Goal: Find specific page/section: Find specific page/section

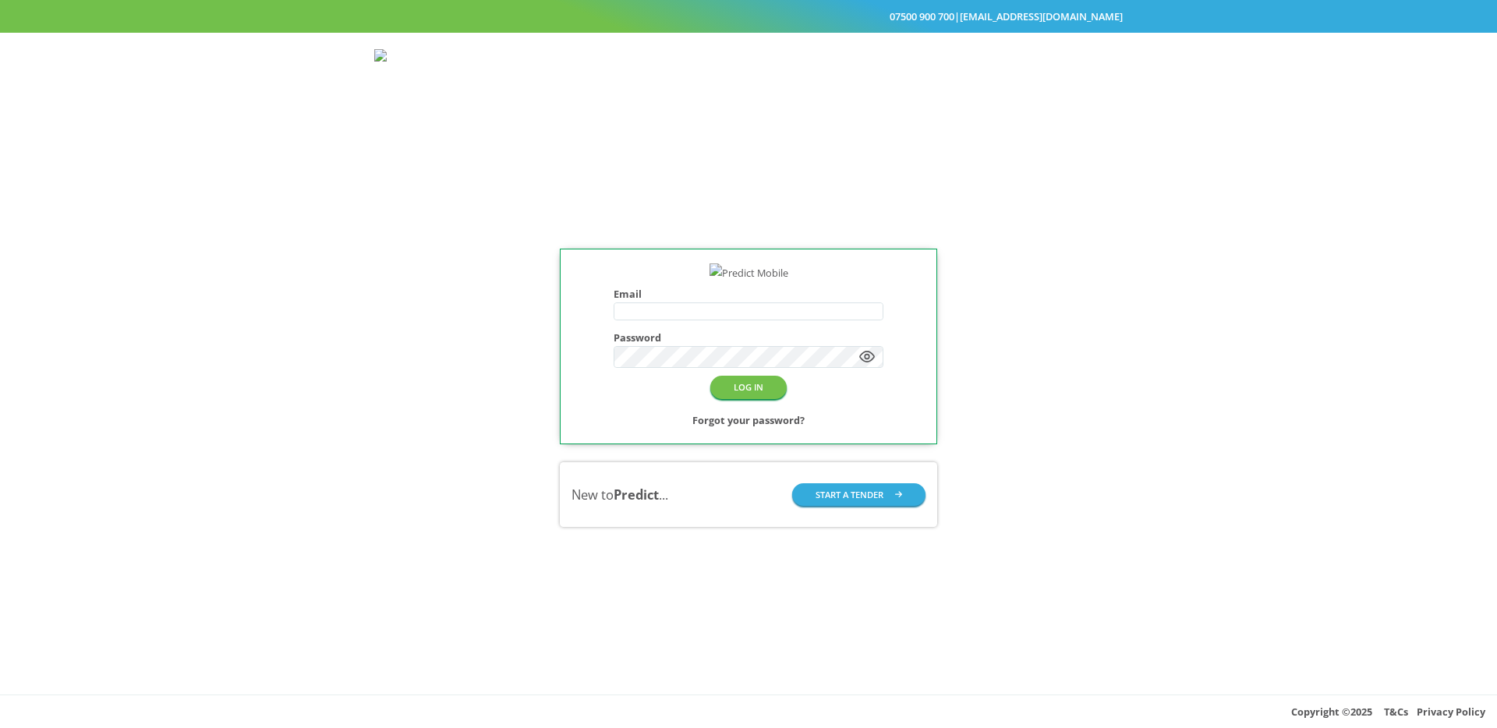
type input "**********"
click at [769, 387] on button "LOG IN" at bounding box center [748, 387] width 76 height 23
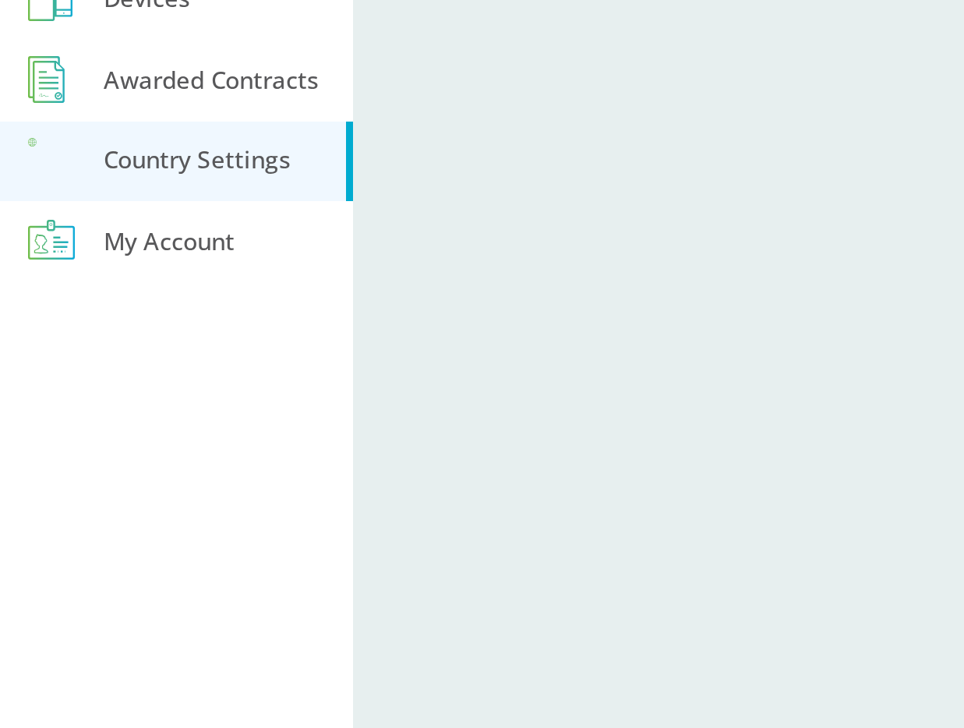
click at [217, 313] on div "Roaming Days Page" at bounding box center [541, 371] width 846 height 660
click at [165, 263] on div "Roaming Days Page" at bounding box center [541, 371] width 846 height 660
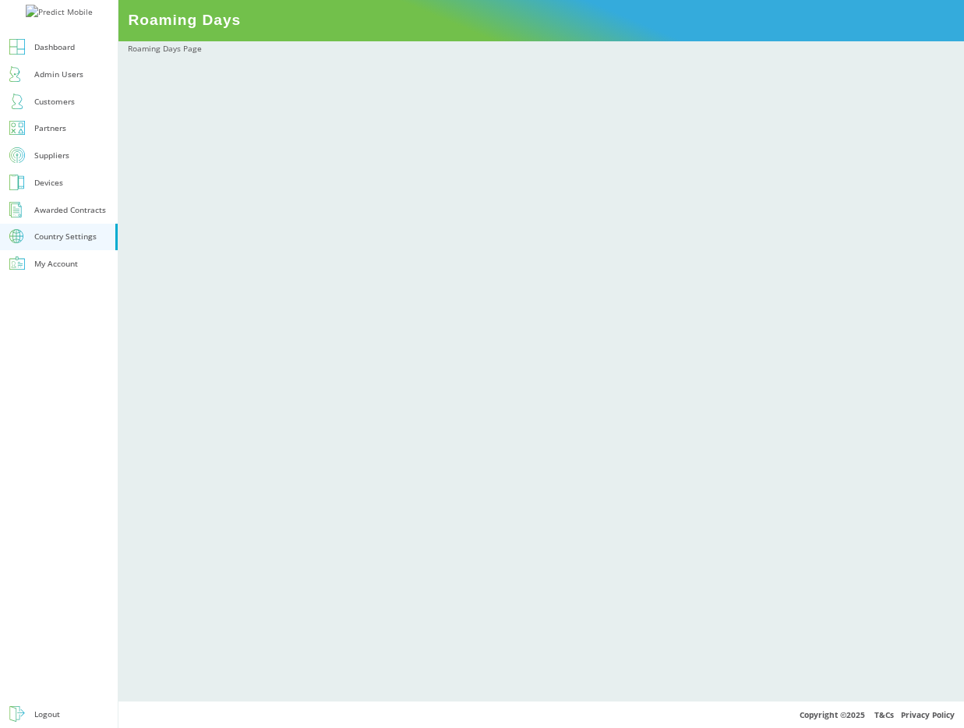
click at [244, 295] on div "Roaming Days Page" at bounding box center [541, 371] width 846 height 660
click at [589, 466] on div "Roaming Days Page" at bounding box center [541, 371] width 846 height 660
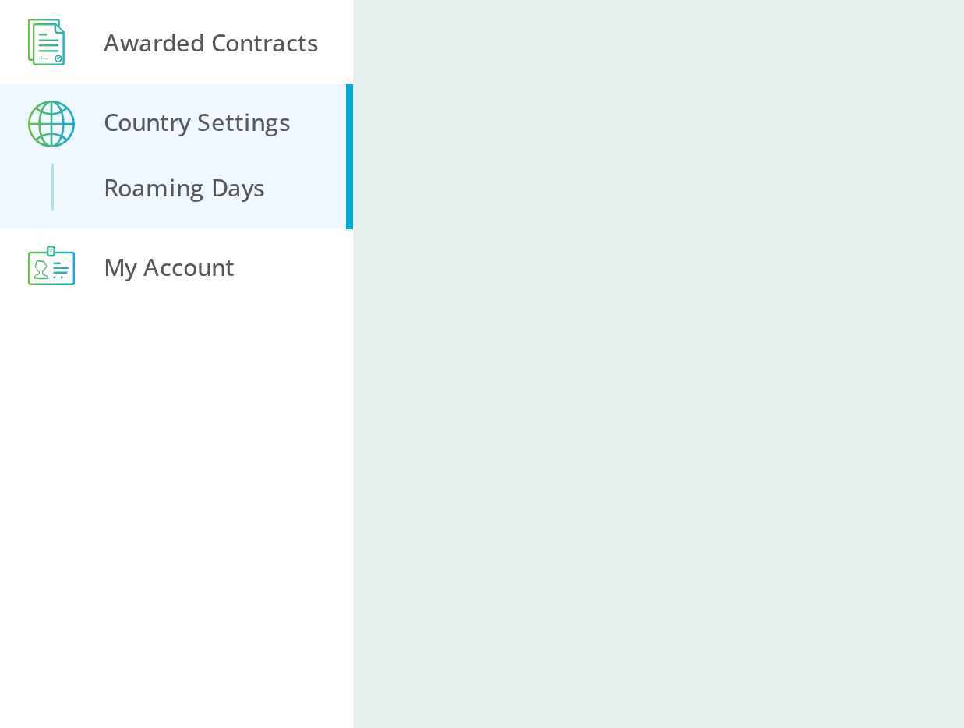
click at [80, 340] on div at bounding box center [59, 500] width 118 height 402
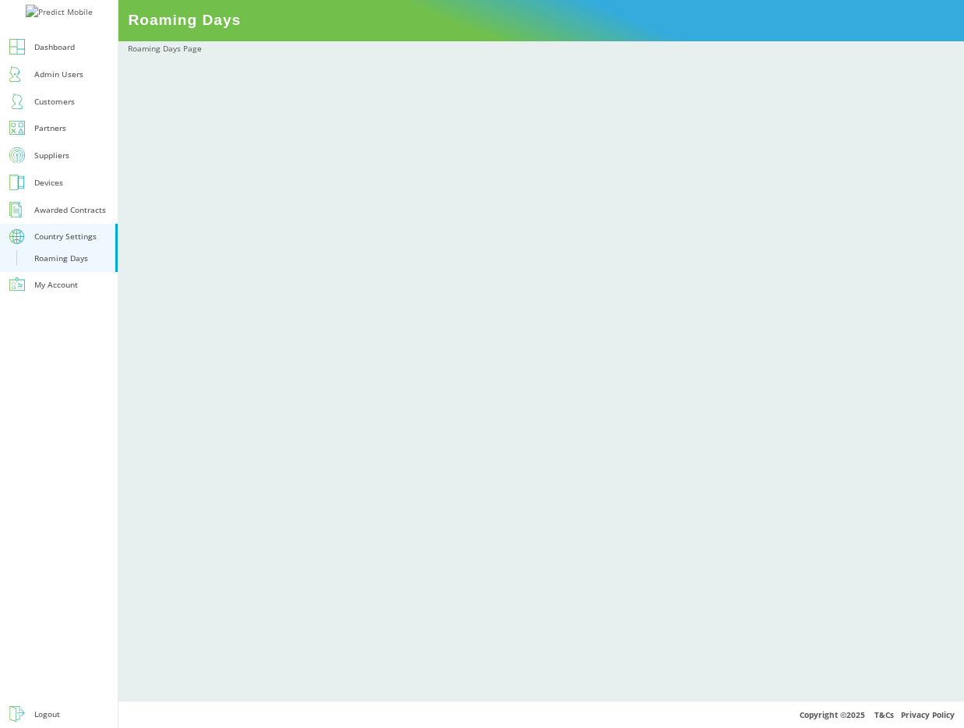
click at [235, 388] on div "Roaming Days Page" at bounding box center [541, 371] width 846 height 660
click at [60, 244] on div "Country Settings" at bounding box center [65, 236] width 62 height 15
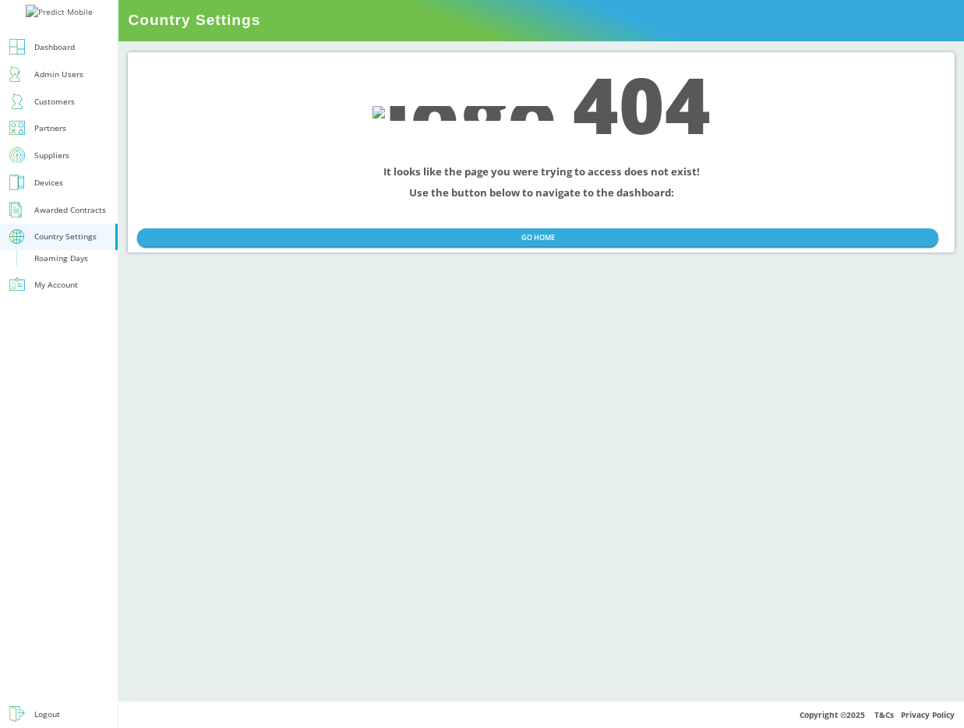
click at [58, 266] on div "Roaming Days" at bounding box center [61, 258] width 54 height 15
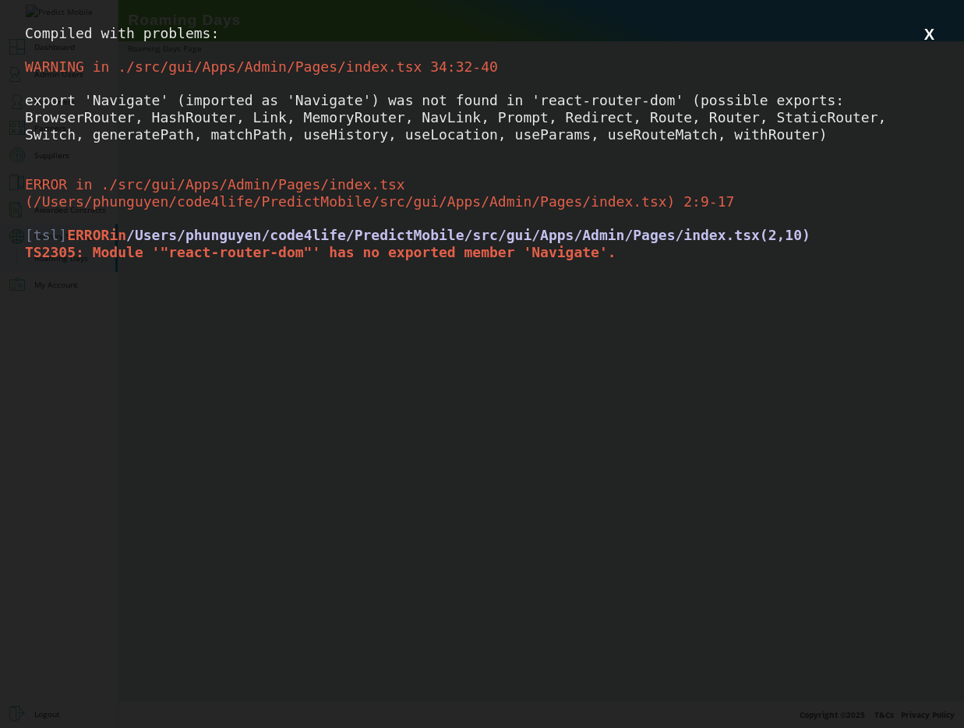
click at [932, 37] on button "X" at bounding box center [929, 34] width 19 height 19
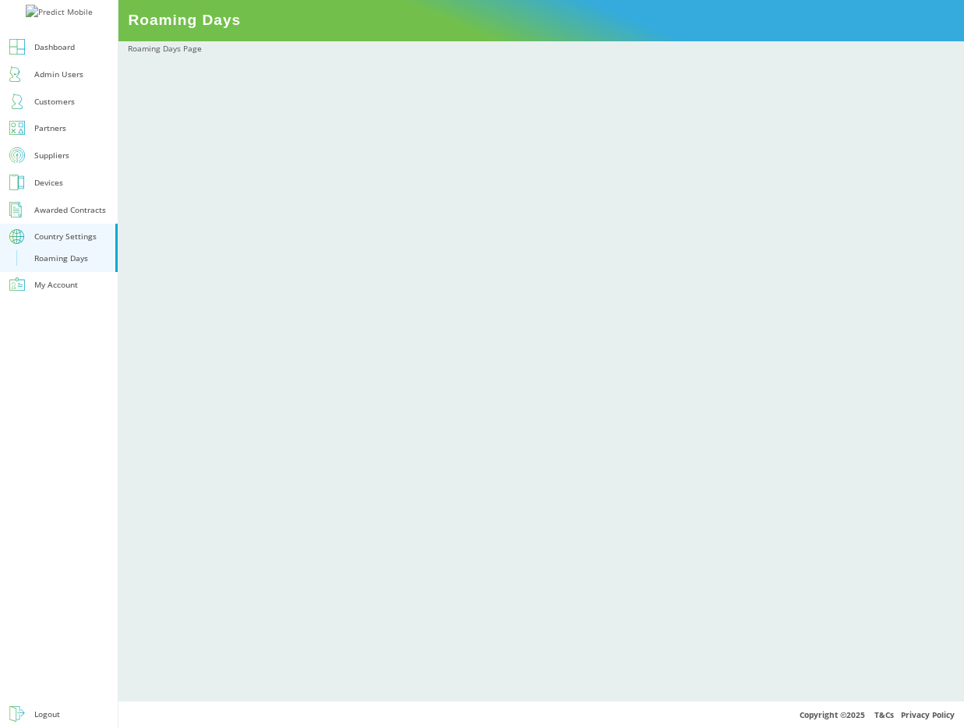
click at [58, 169] on link "Suppliers" at bounding box center [59, 155] width 118 height 27
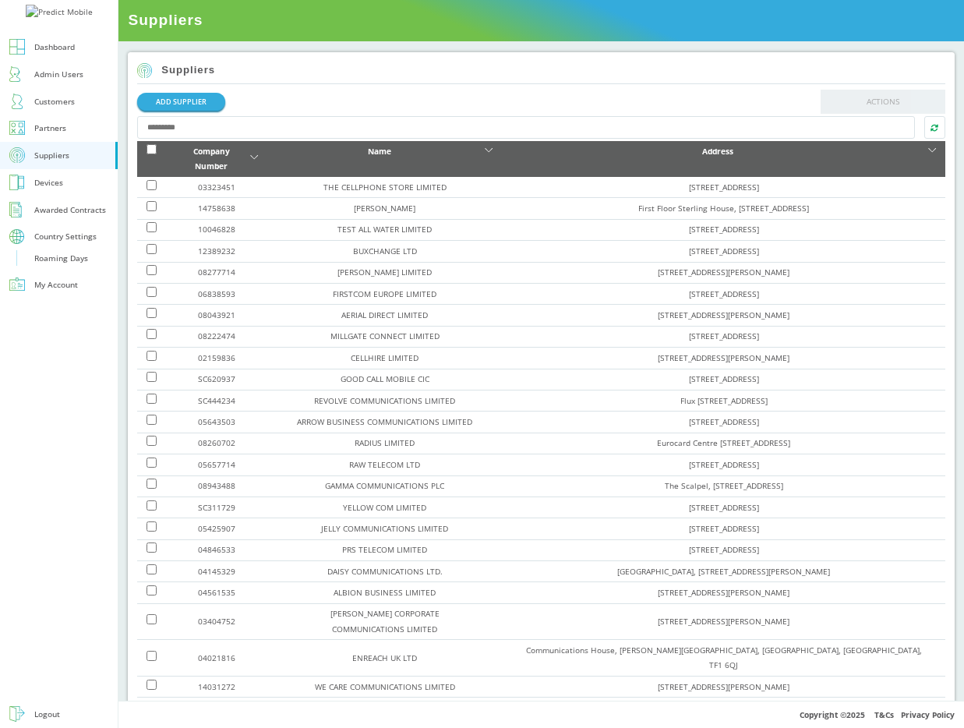
click at [55, 244] on div "Country Settings" at bounding box center [65, 236] width 62 height 15
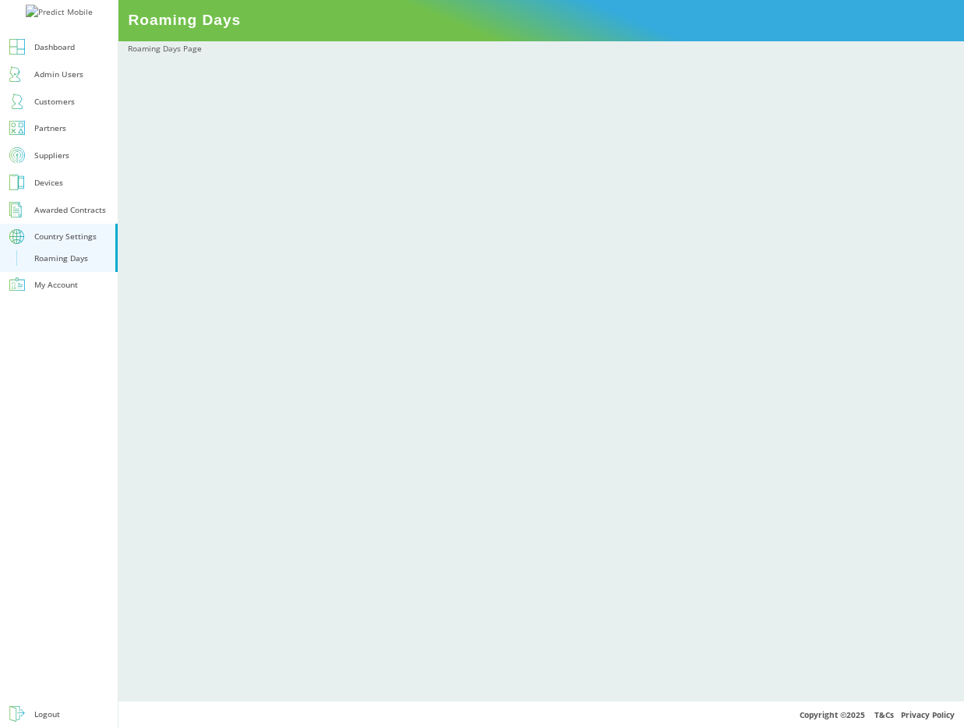
click at [55, 266] on div "Roaming Days" at bounding box center [61, 258] width 54 height 15
click at [62, 218] on div "Awarded Contracts" at bounding box center [70, 210] width 72 height 15
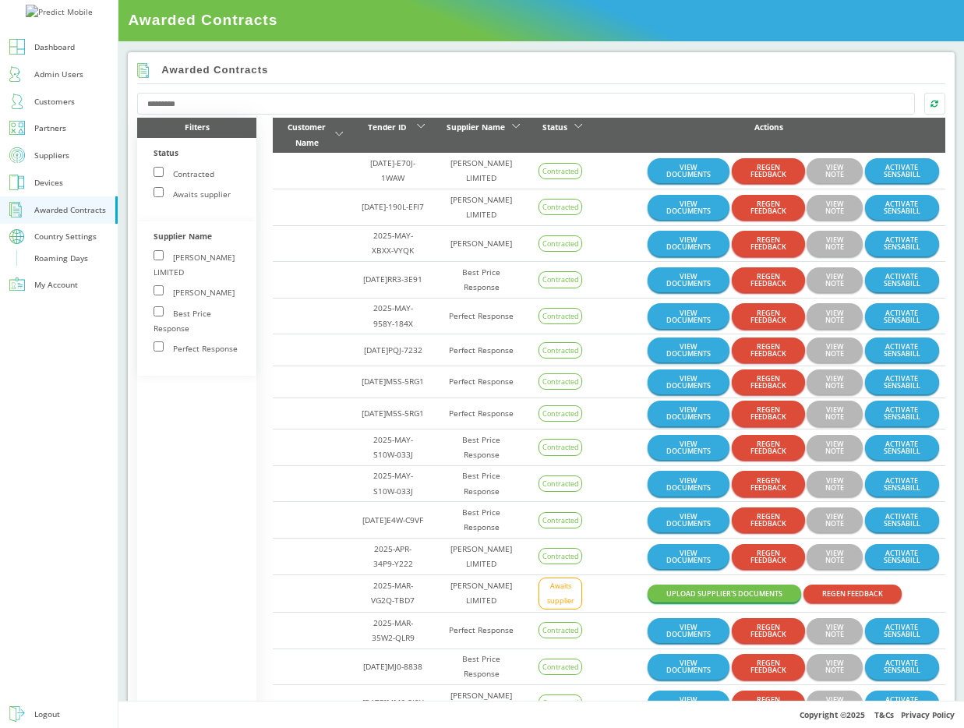
click at [63, 244] on div "Country Settings" at bounding box center [65, 236] width 62 height 15
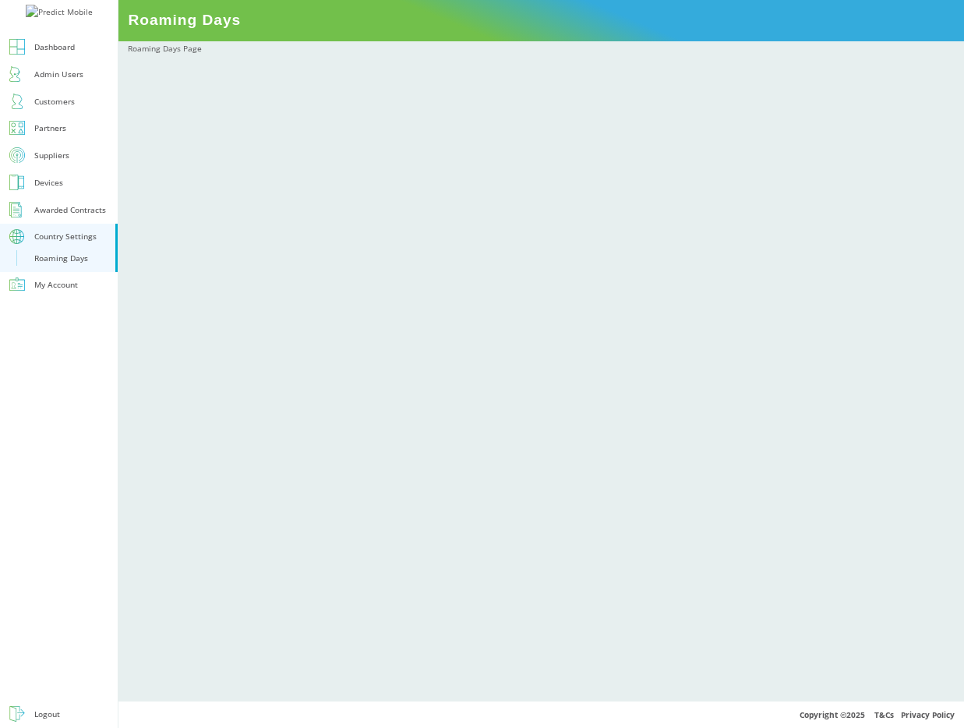
click at [62, 266] on div "Roaming Days" at bounding box center [61, 258] width 54 height 15
click at [58, 251] on link "Country Settings" at bounding box center [59, 237] width 118 height 27
click at [54, 218] on div "Awarded Contracts" at bounding box center [70, 210] width 72 height 15
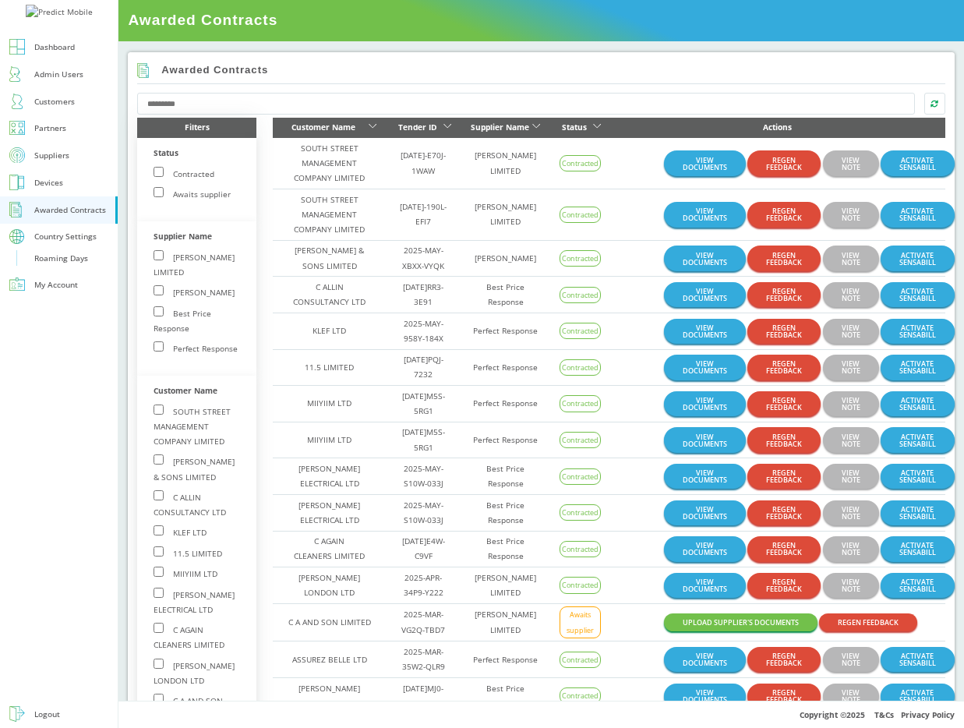
click at [56, 266] on div "Roaming Days" at bounding box center [61, 258] width 54 height 15
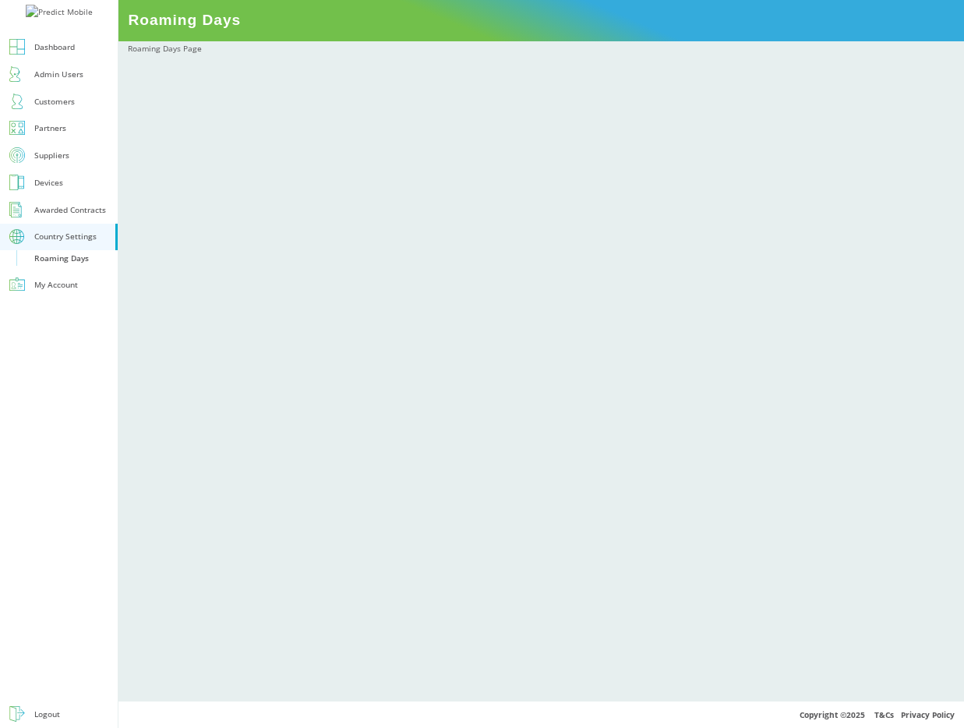
click at [694, 532] on div "Roaming Days Page" at bounding box center [541, 371] width 846 height 660
click at [56, 263] on div "Roaming Days" at bounding box center [61, 258] width 55 height 10
click at [78, 263] on div "Roaming Days" at bounding box center [61, 258] width 55 height 10
click at [57, 190] on div "Devices" at bounding box center [48, 182] width 29 height 15
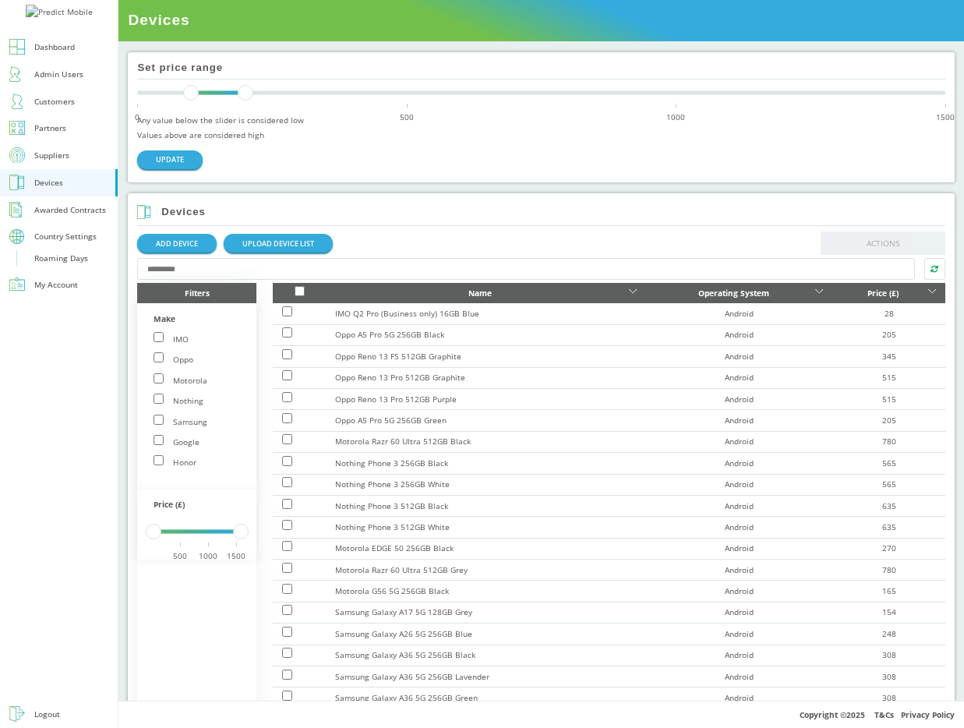
click at [87, 244] on div "Country Settings" at bounding box center [65, 236] width 62 height 15
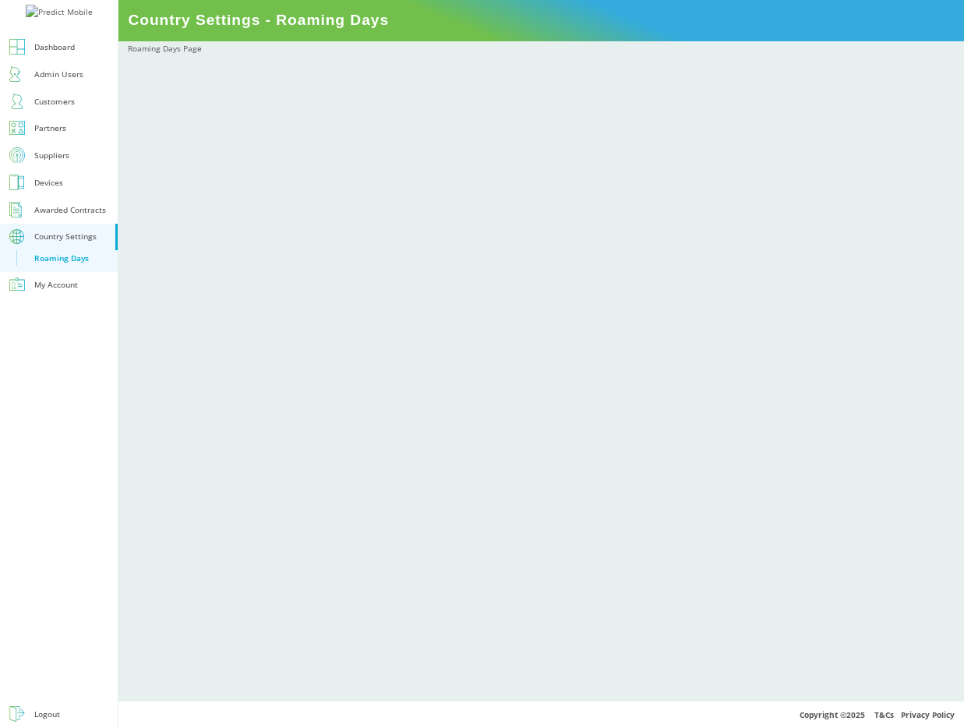
click at [28, 169] on link "Suppliers" at bounding box center [59, 155] width 118 height 27
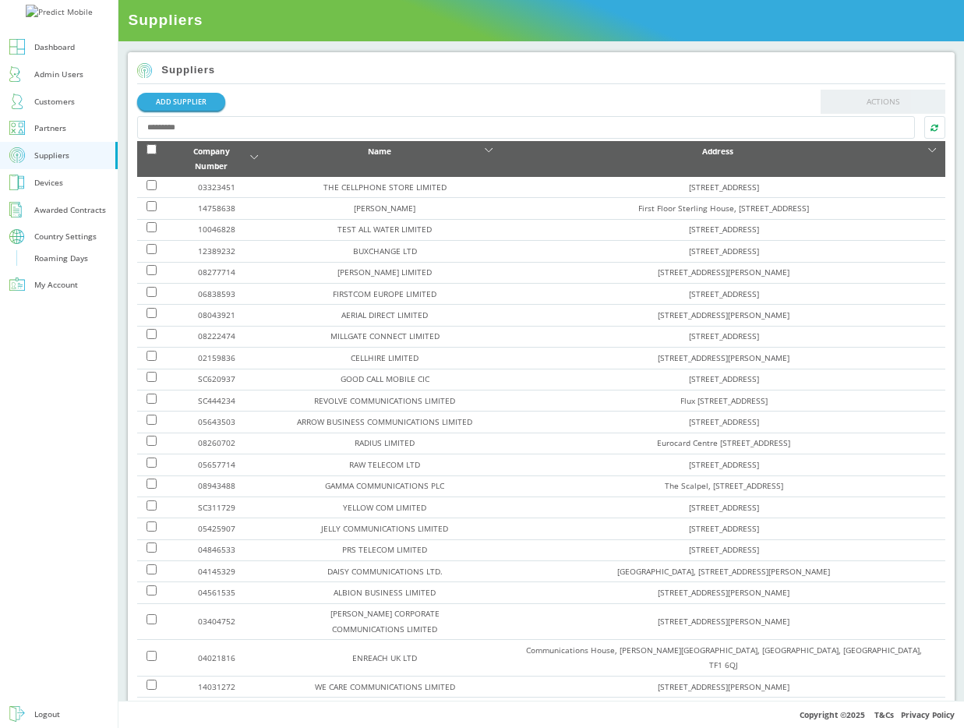
click at [46, 266] on div "Roaming Days" at bounding box center [61, 258] width 54 height 15
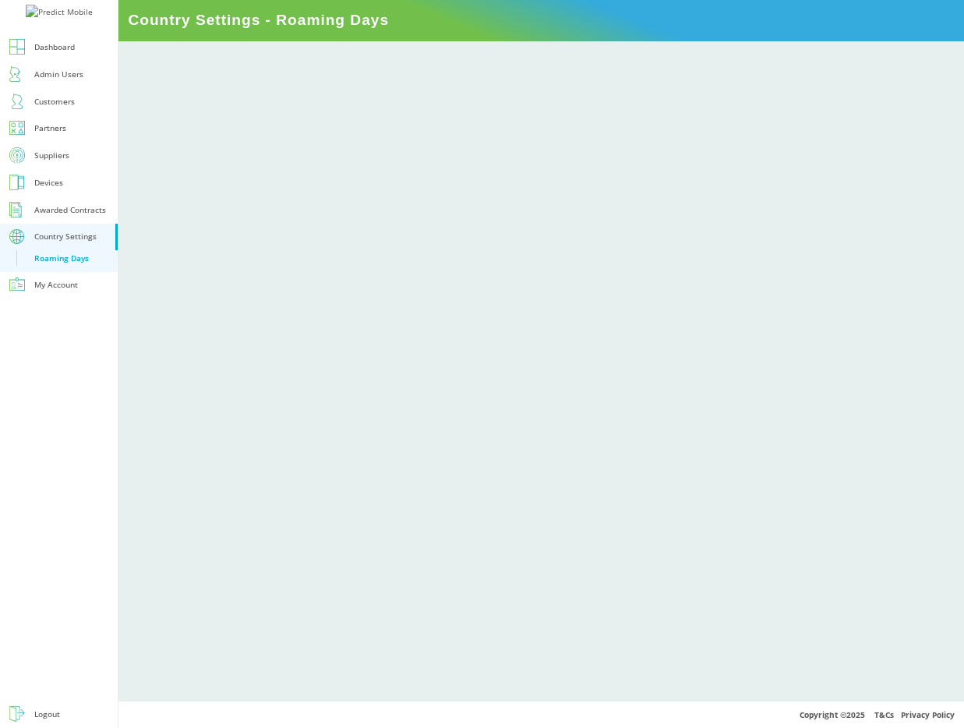
click at [67, 244] on div "Country Settings" at bounding box center [65, 236] width 62 height 15
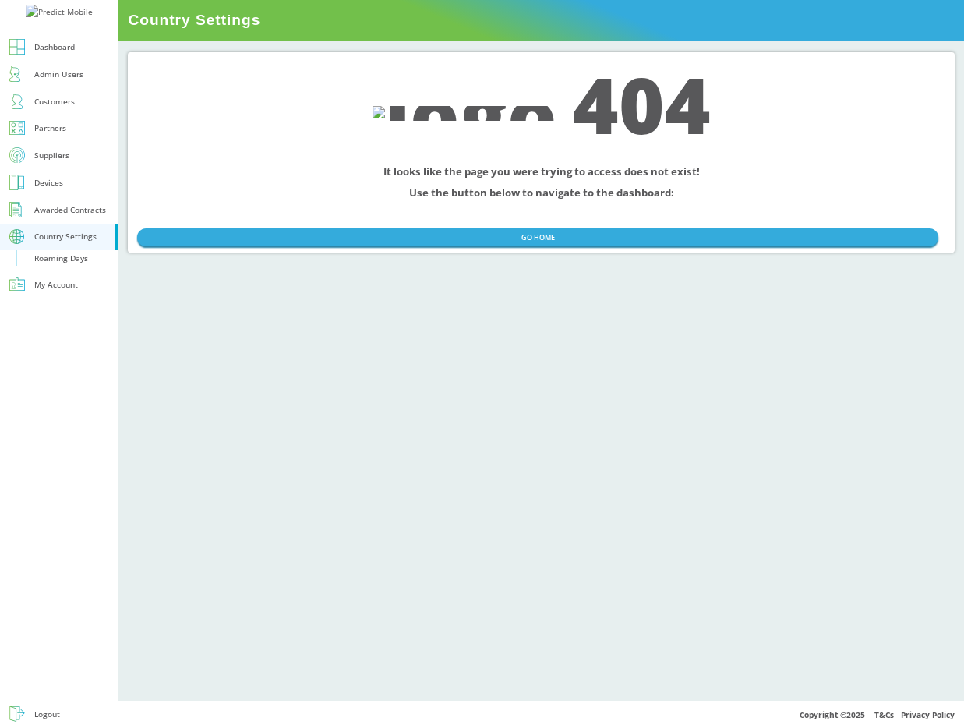
click at [64, 266] on div "Roaming Days" at bounding box center [61, 258] width 54 height 15
click at [40, 190] on div "Devices" at bounding box center [48, 182] width 29 height 15
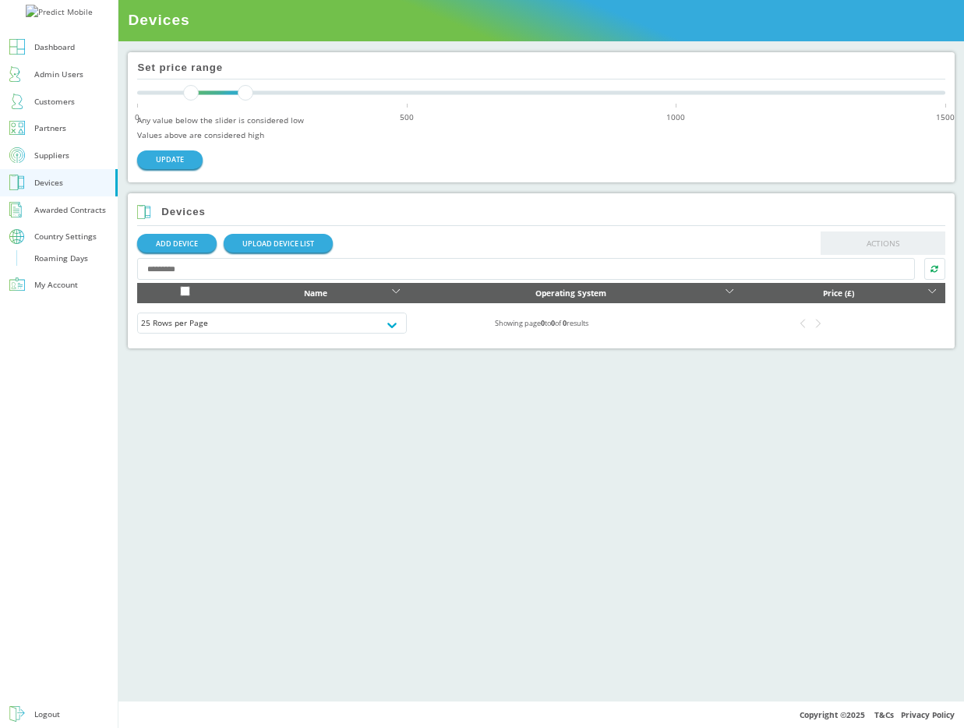
click at [41, 163] on div "Suppliers" at bounding box center [51, 155] width 35 height 15
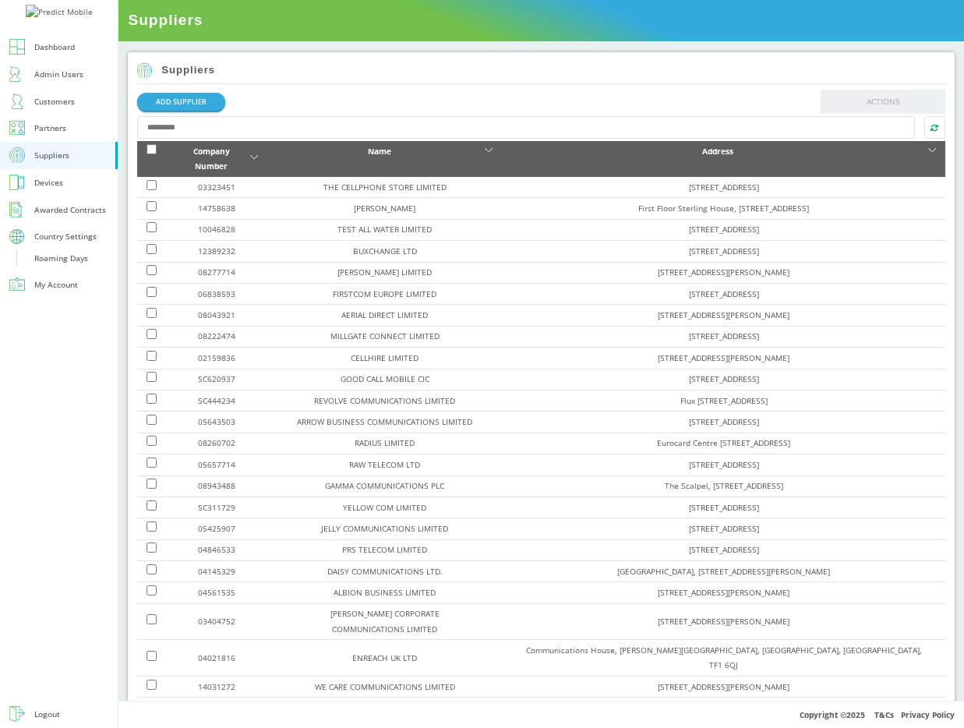
click at [69, 266] on div "Roaming Days" at bounding box center [61, 258] width 54 height 15
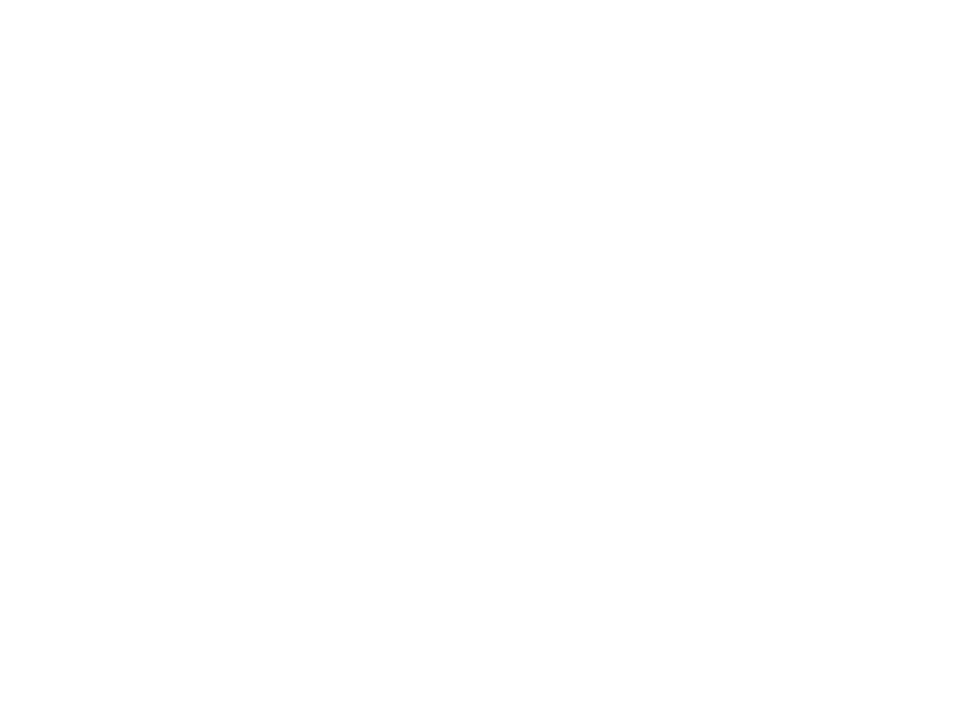
click at [648, 205] on div at bounding box center [482, 364] width 964 height 728
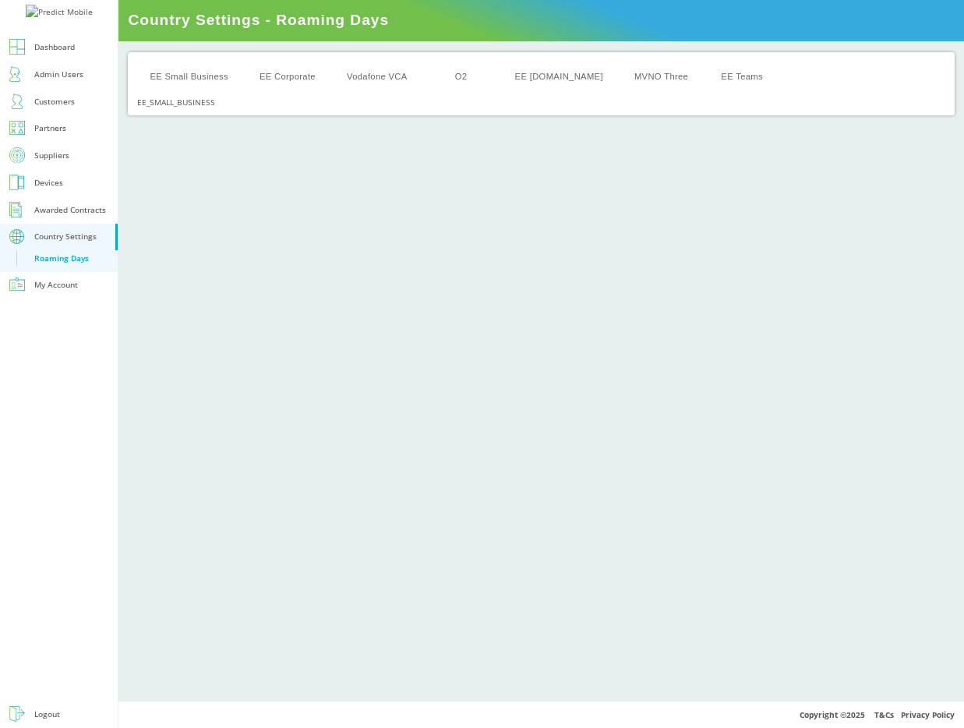
click at [519, 383] on div "EE Small Business EE Corporate Vodafone VCA O2 EE [DOMAIN_NAME] MVNO Three EE T…" at bounding box center [541, 371] width 846 height 660
click at [288, 51] on div "EE Small Business EE Corporate Vodafone VCA O2 EE [DOMAIN_NAME] MVNO Three EE T…" at bounding box center [541, 371] width 846 height 660
click at [288, 80] on button "EE Corporate" at bounding box center [287, 76] width 81 height 37
click at [379, 77] on button "Vodafone VCA" at bounding box center [377, 76] width 86 height 37
click at [293, 80] on button "EE Corporate" at bounding box center [287, 76] width 81 height 37
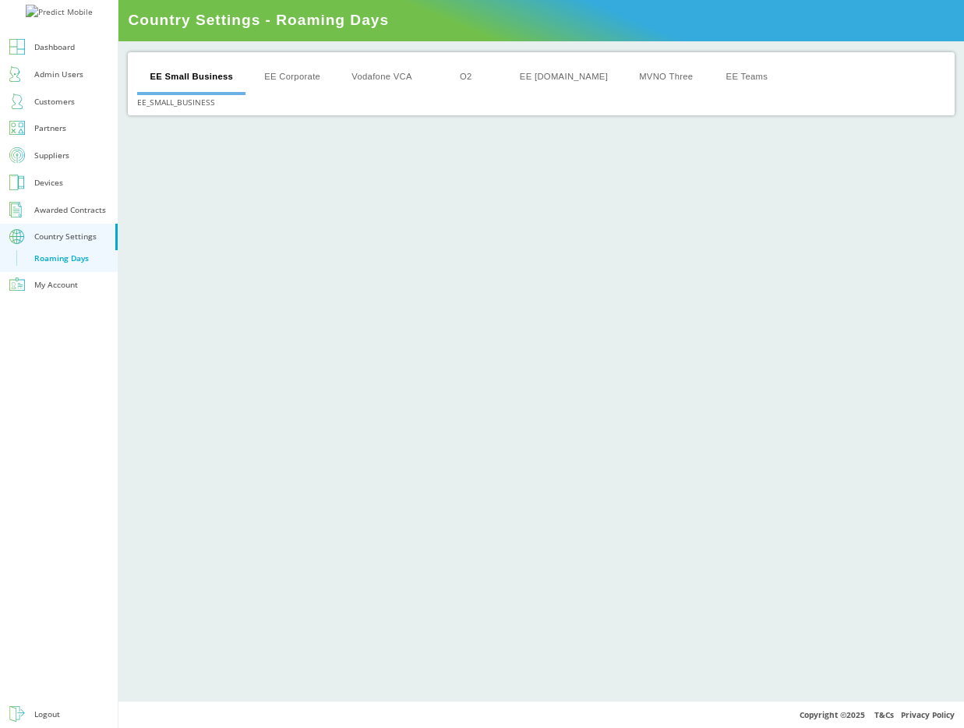
click at [279, 80] on button "EE Corporate" at bounding box center [292, 76] width 81 height 37
click at [398, 75] on button "Vodafone VCA" at bounding box center [381, 76] width 86 height 37
click at [482, 76] on button "O2" at bounding box center [464, 76] width 70 height 37
click at [544, 76] on button "EE [DOMAIN_NAME]" at bounding box center [559, 76] width 113 height 37
click at [624, 79] on button "MVNO Three" at bounding box center [663, 76] width 79 height 37
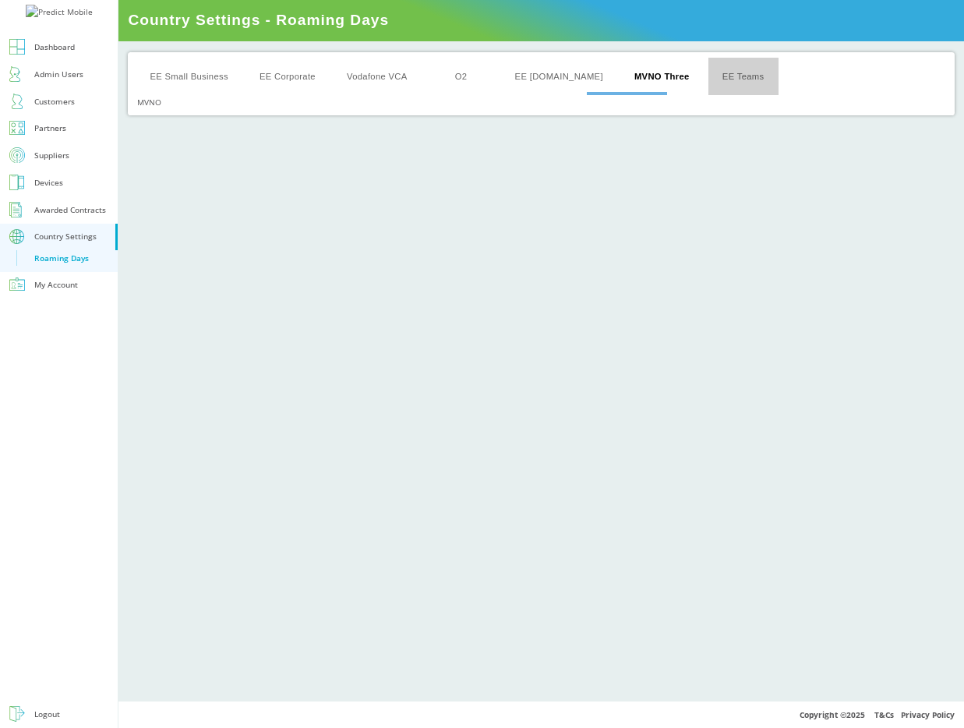
click at [709, 77] on button "EE Teams" at bounding box center [744, 76] width 70 height 37
click at [203, 76] on button "EE Small Business" at bounding box center [189, 76] width 104 height 37
click at [274, 76] on button "EE Corporate" at bounding box center [292, 76] width 81 height 37
click at [363, 76] on button "Vodafone VCA" at bounding box center [381, 76] width 86 height 37
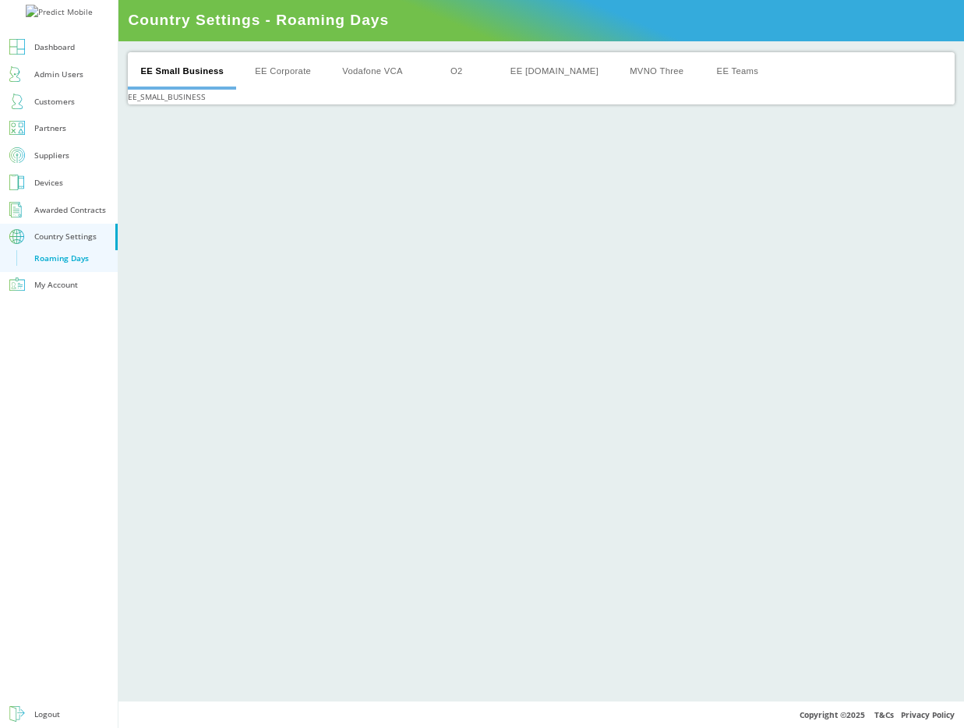
click at [196, 67] on button "EE Small Business" at bounding box center [182, 70] width 108 height 37
click at [282, 67] on button "EE Corporate" at bounding box center [282, 70] width 81 height 37
click at [366, 73] on button "Vodafone VCA" at bounding box center [371, 70] width 86 height 37
click at [437, 70] on button "O2" at bounding box center [454, 70] width 70 height 37
click at [527, 69] on button "EE [DOMAIN_NAME]" at bounding box center [549, 70] width 113 height 37
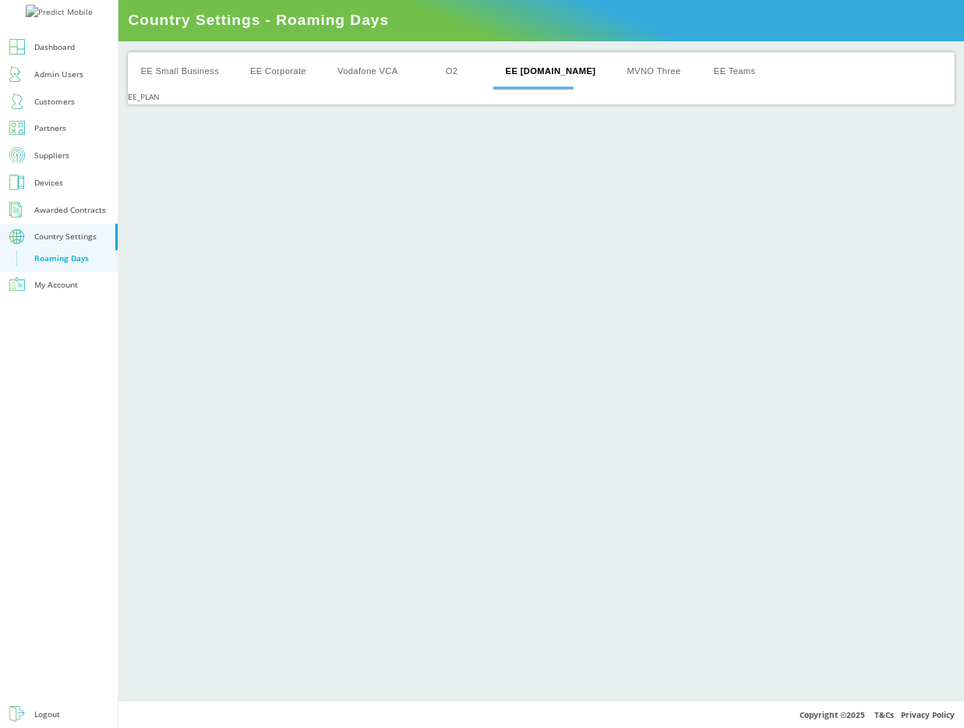
click at [614, 69] on button "MVNO Three" at bounding box center [653, 70] width 79 height 37
click at [638, 69] on button "MVNO Three" at bounding box center [653, 70] width 80 height 37
click at [211, 56] on button "EE Small Business" at bounding box center [180, 70] width 104 height 37
click at [272, 68] on button "EE Corporate" at bounding box center [282, 70] width 81 height 37
click at [164, 73] on button "EE Small Business" at bounding box center [180, 70] width 104 height 37
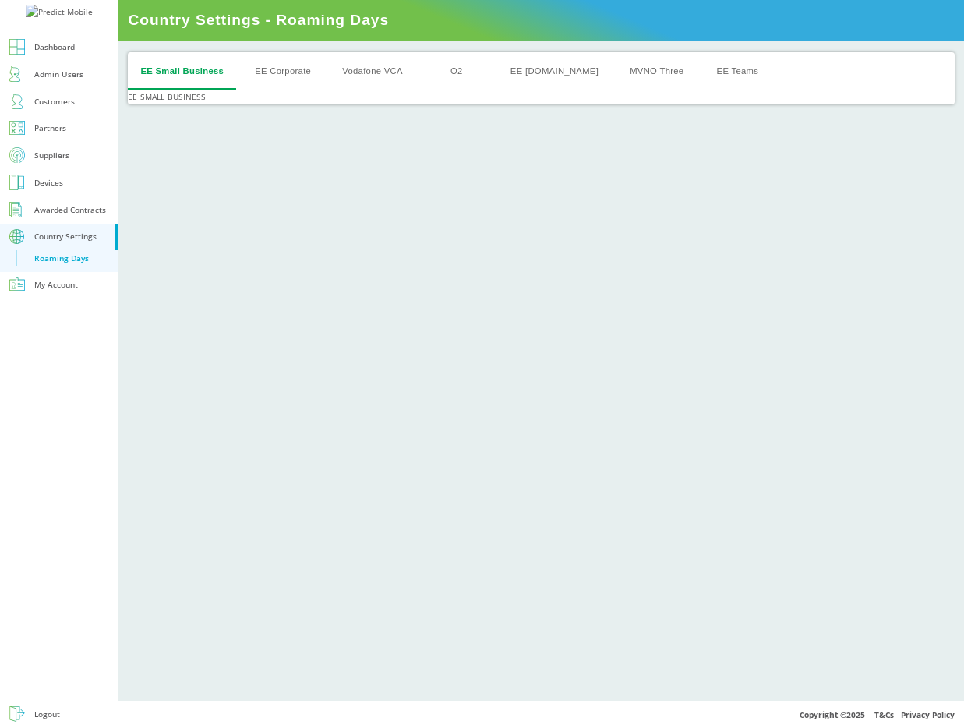
click at [369, 78] on button "Vodafone VCA" at bounding box center [373, 70] width 86 height 37
click at [302, 73] on button "EE Corporate" at bounding box center [278, 70] width 81 height 37
click at [458, 63] on button "O2" at bounding box center [454, 70] width 70 height 37
click at [527, 65] on button "EE [DOMAIN_NAME]" at bounding box center [549, 70] width 113 height 37
click at [617, 68] on button "MVNO Three" at bounding box center [653, 70] width 79 height 37
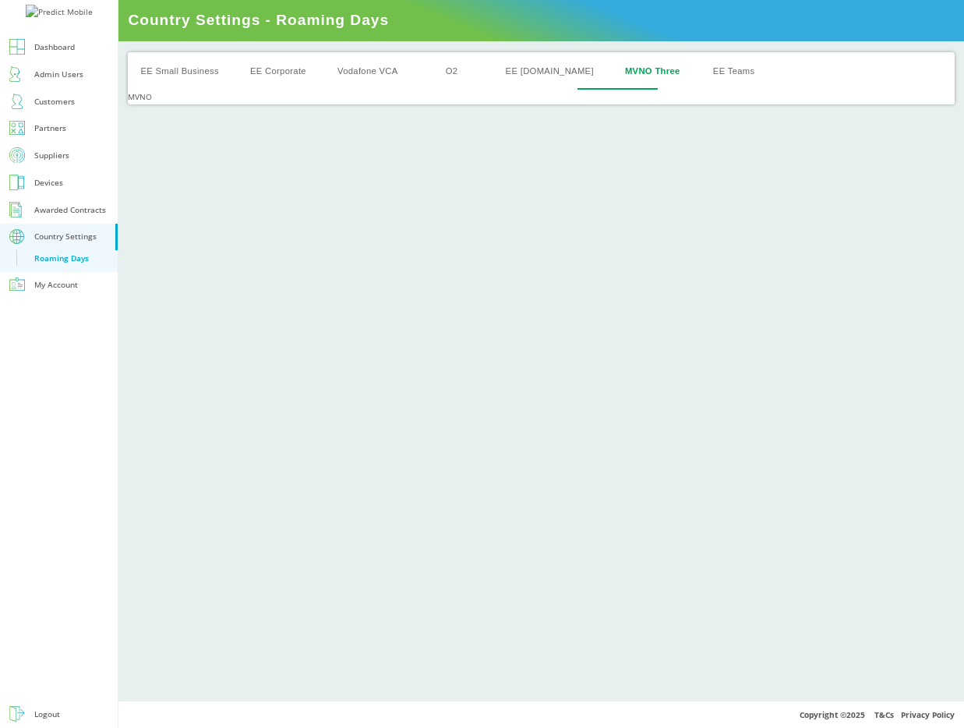
click at [699, 68] on button "EE Teams" at bounding box center [734, 70] width 70 height 37
click at [197, 69] on button "EE Small Business" at bounding box center [180, 70] width 104 height 37
